Goal: Information Seeking & Learning: Learn about a topic

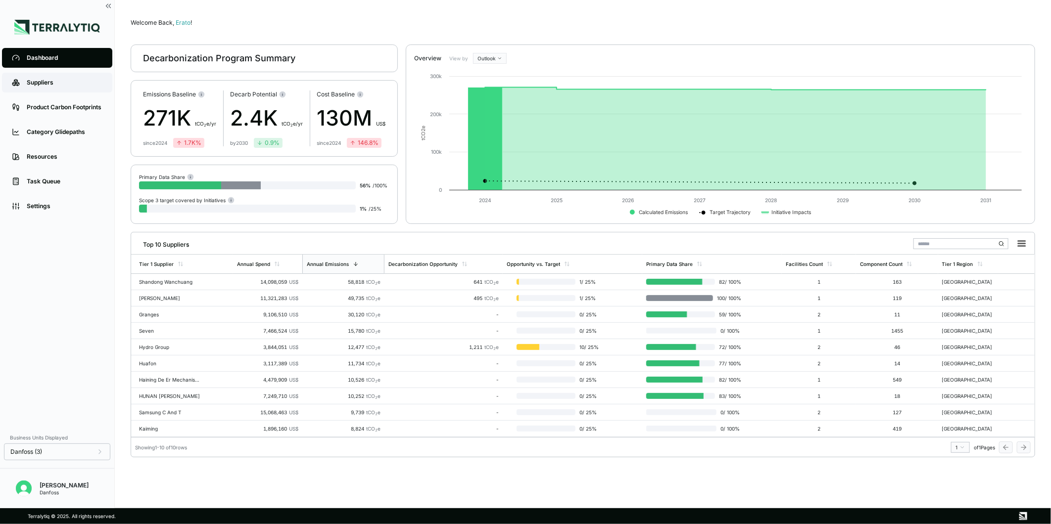
click at [69, 88] on link "Suppliers" at bounding box center [57, 83] width 110 height 20
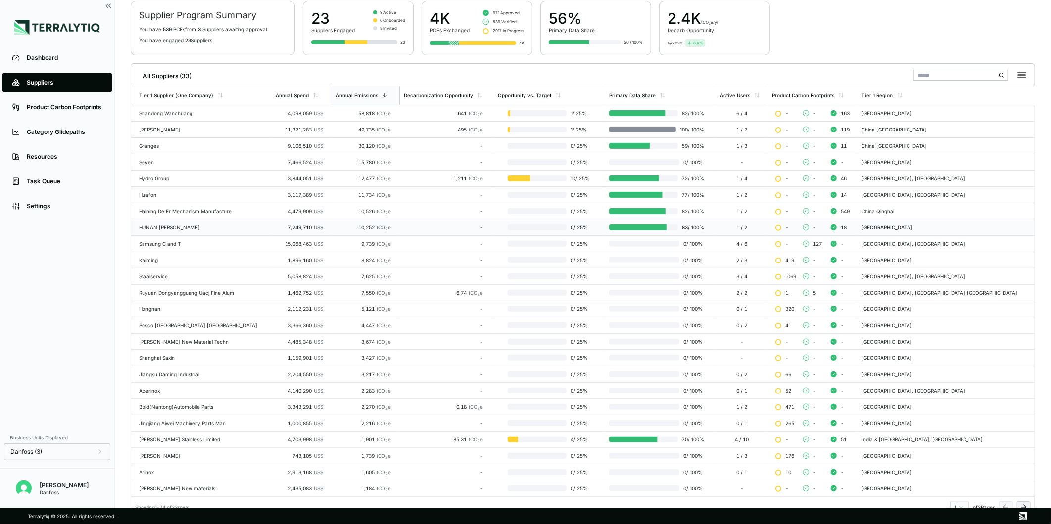
scroll to position [89, 0]
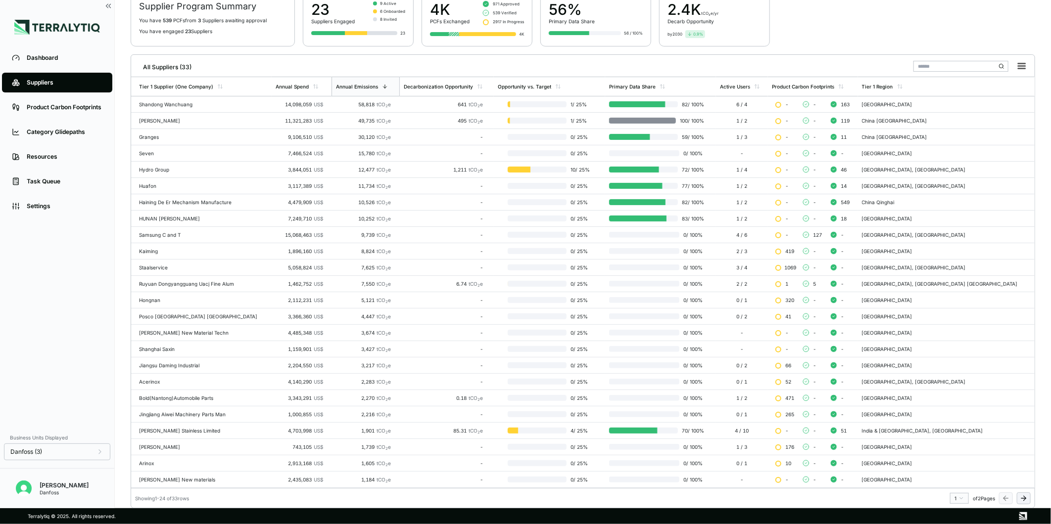
click at [1023, 500] on icon at bounding box center [1024, 499] width 8 height 8
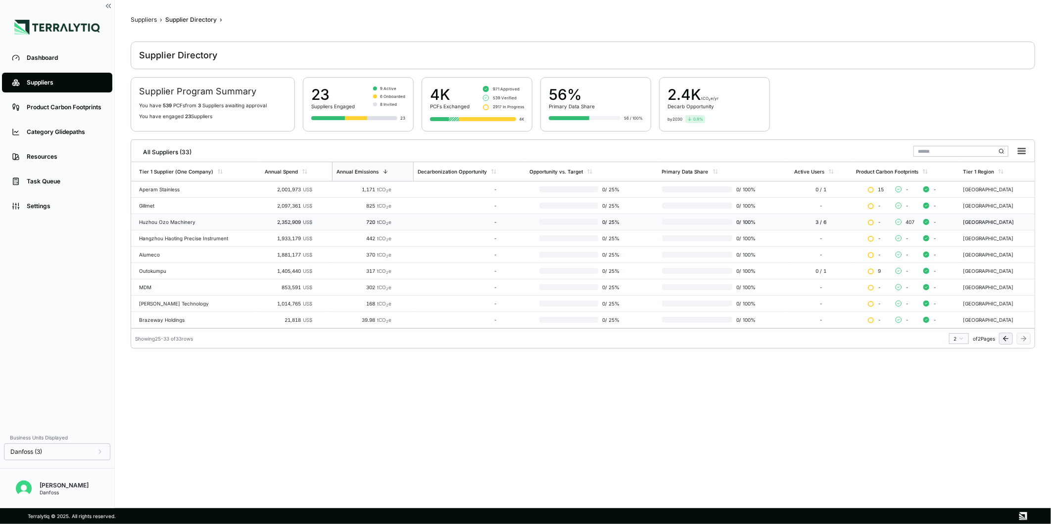
click at [234, 220] on div "Huzhou Ozo Machinery" at bounding box center [198, 222] width 118 height 6
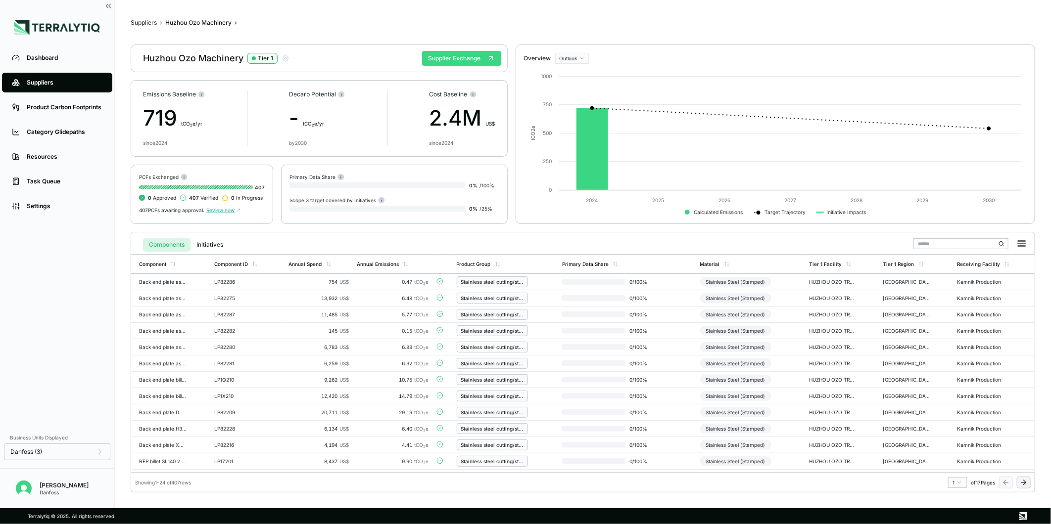
click at [468, 61] on button "Supplier Exchange" at bounding box center [461, 58] width 79 height 15
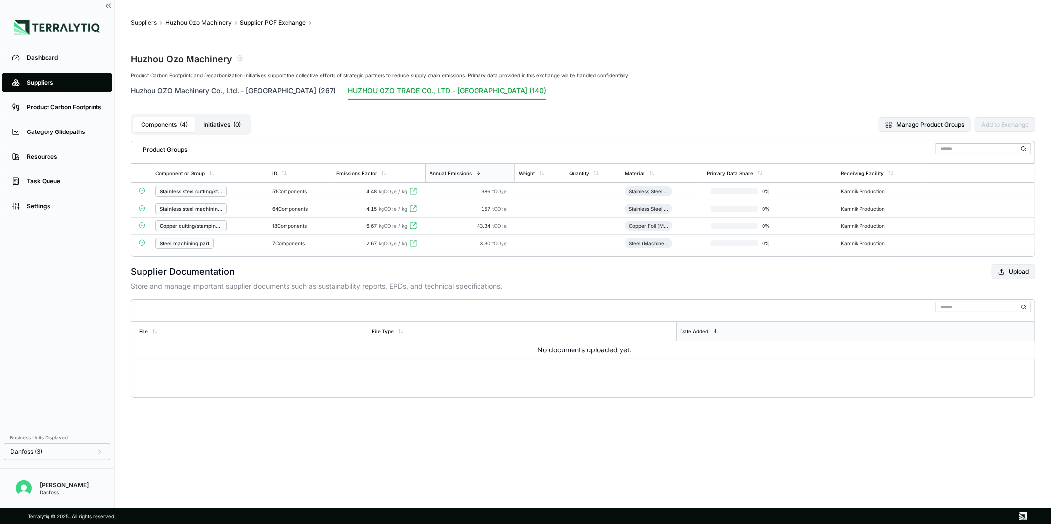
click at [256, 88] on button "Huzhou OZO Machinery Co., Ltd. - [GEOGRAPHIC_DATA] (267)" at bounding box center [233, 93] width 205 height 14
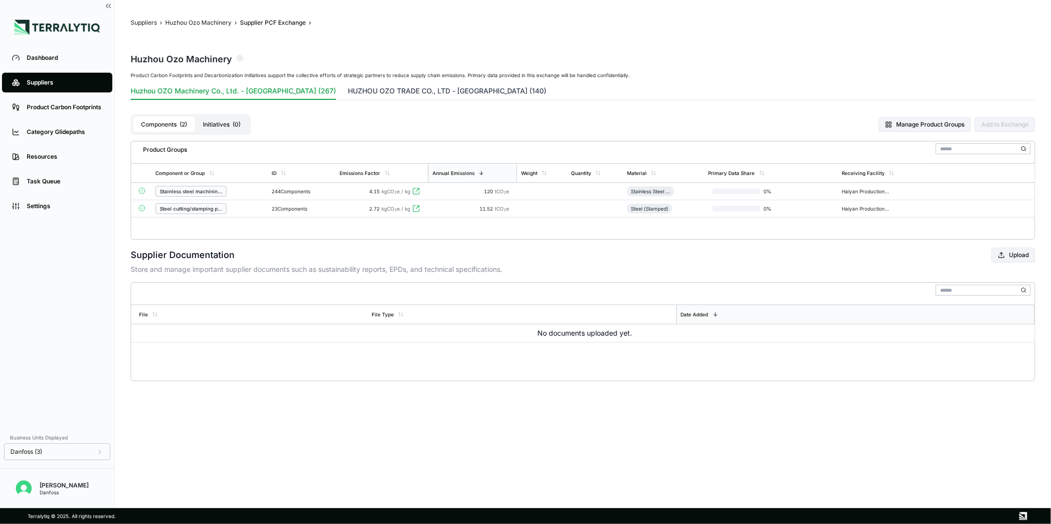
click at [348, 91] on button "HUZHOU OZO TRADE CO., LTD - [GEOGRAPHIC_DATA] (140)" at bounding box center [447, 93] width 198 height 14
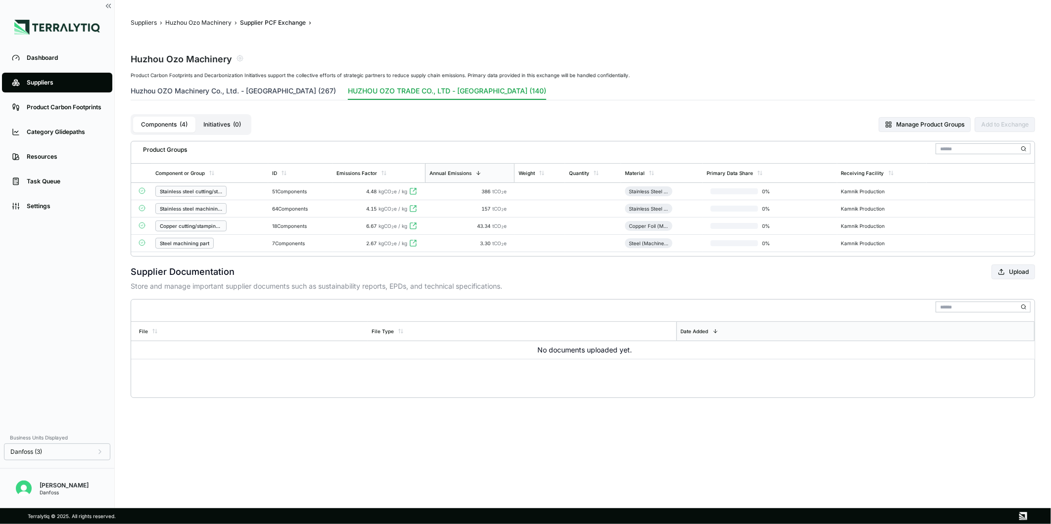
click at [252, 88] on button "Huzhou OZO Machinery Co., Ltd. - [GEOGRAPHIC_DATA] (267)" at bounding box center [233, 93] width 205 height 14
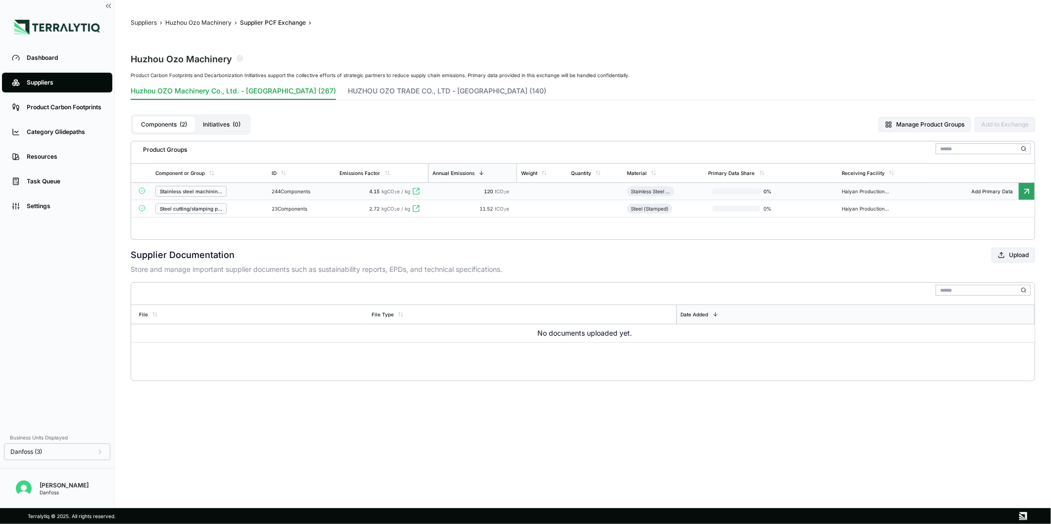
click at [336, 189] on td "244 Components" at bounding box center [302, 191] width 68 height 17
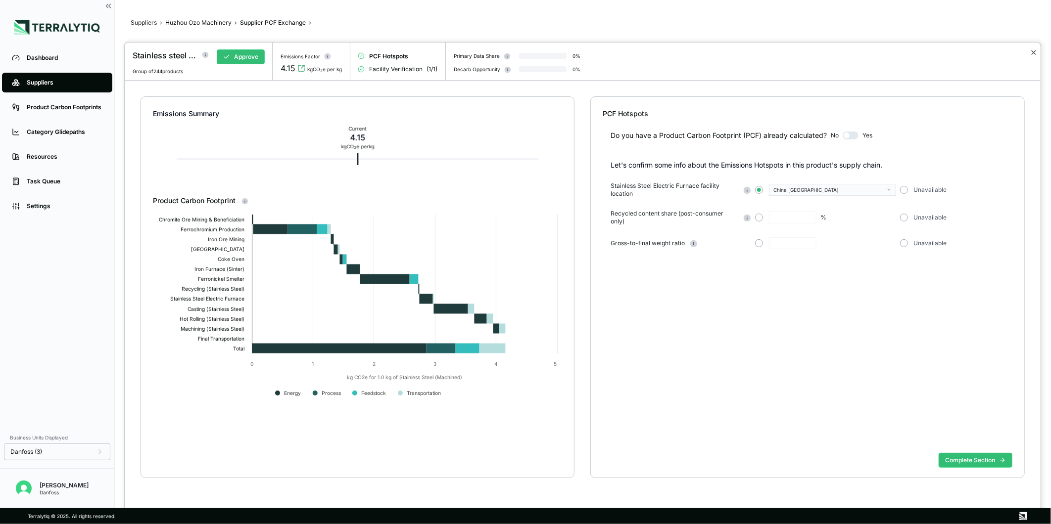
click at [1034, 52] on button "✕" at bounding box center [1033, 53] width 6 height 12
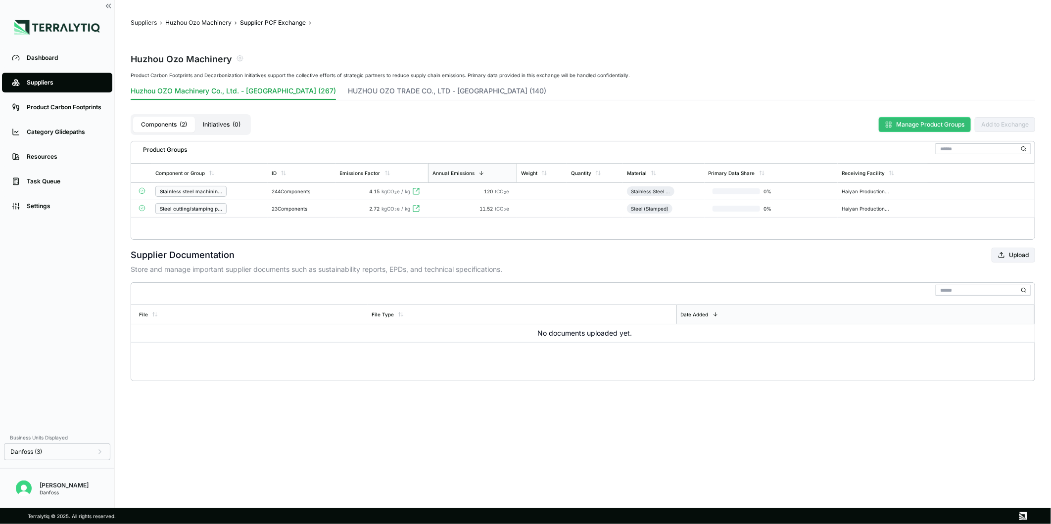
click at [906, 119] on button "Manage Product Groups" at bounding box center [925, 124] width 92 height 15
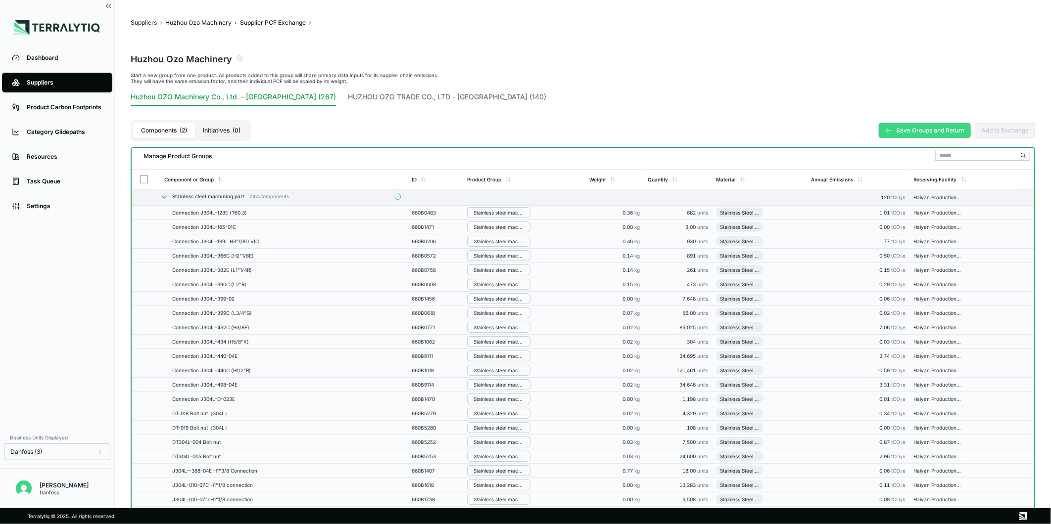
click at [886, 134] on icon at bounding box center [888, 130] width 7 height 7
